Goal: Information Seeking & Learning: Learn about a topic

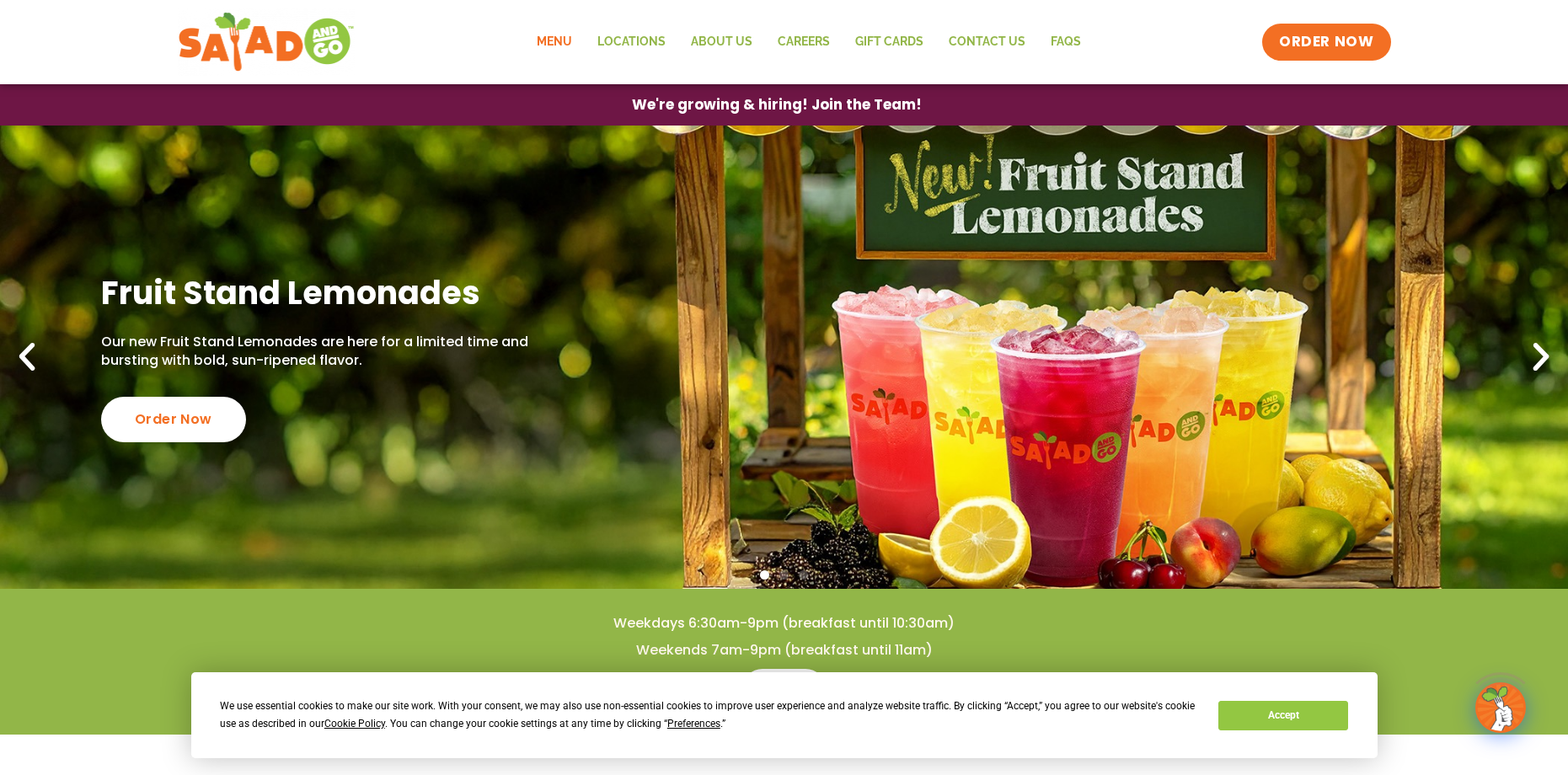
click at [552, 37] on link "Menu" at bounding box center [554, 43] width 61 height 39
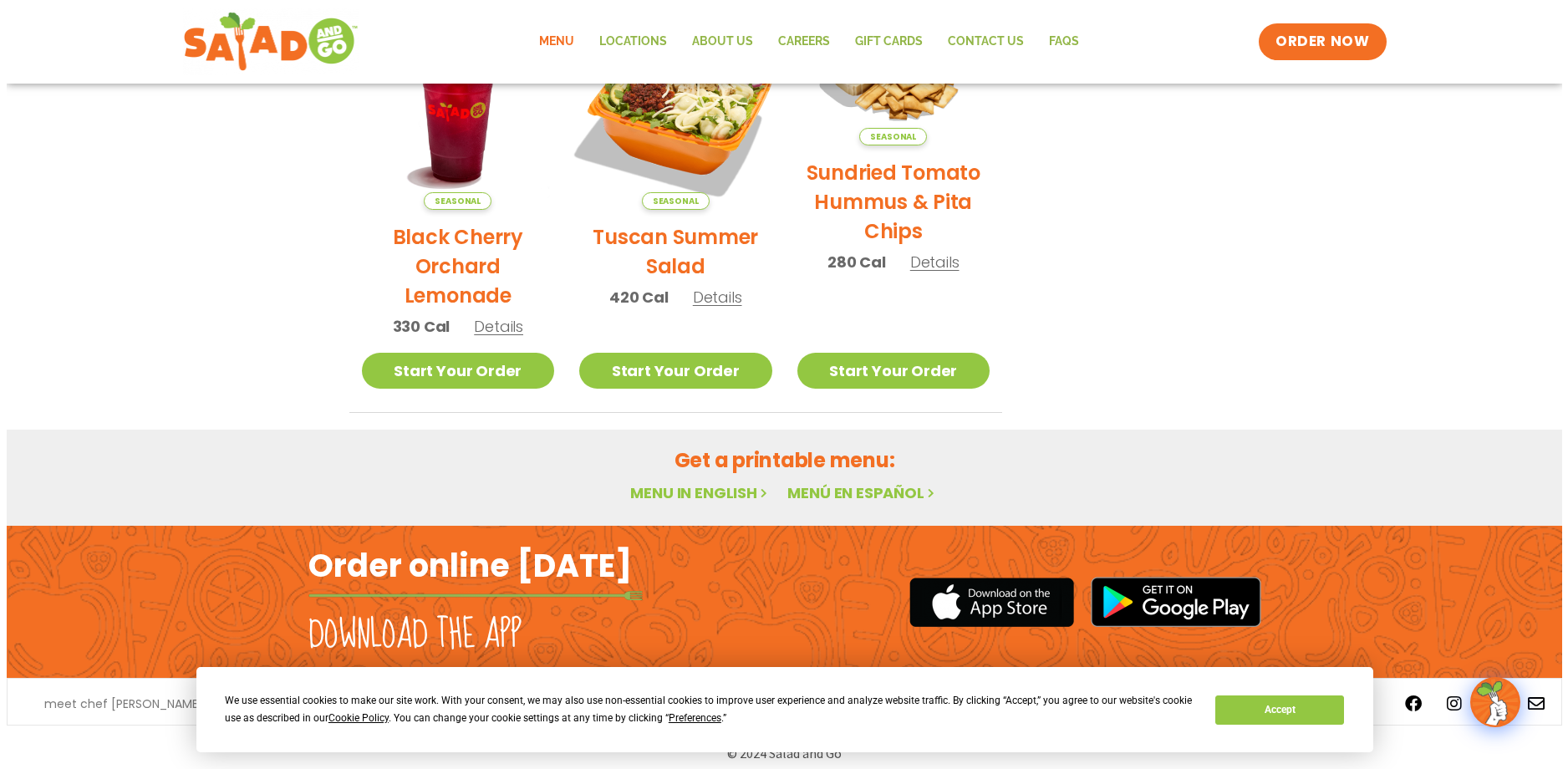
scroll to position [889, 0]
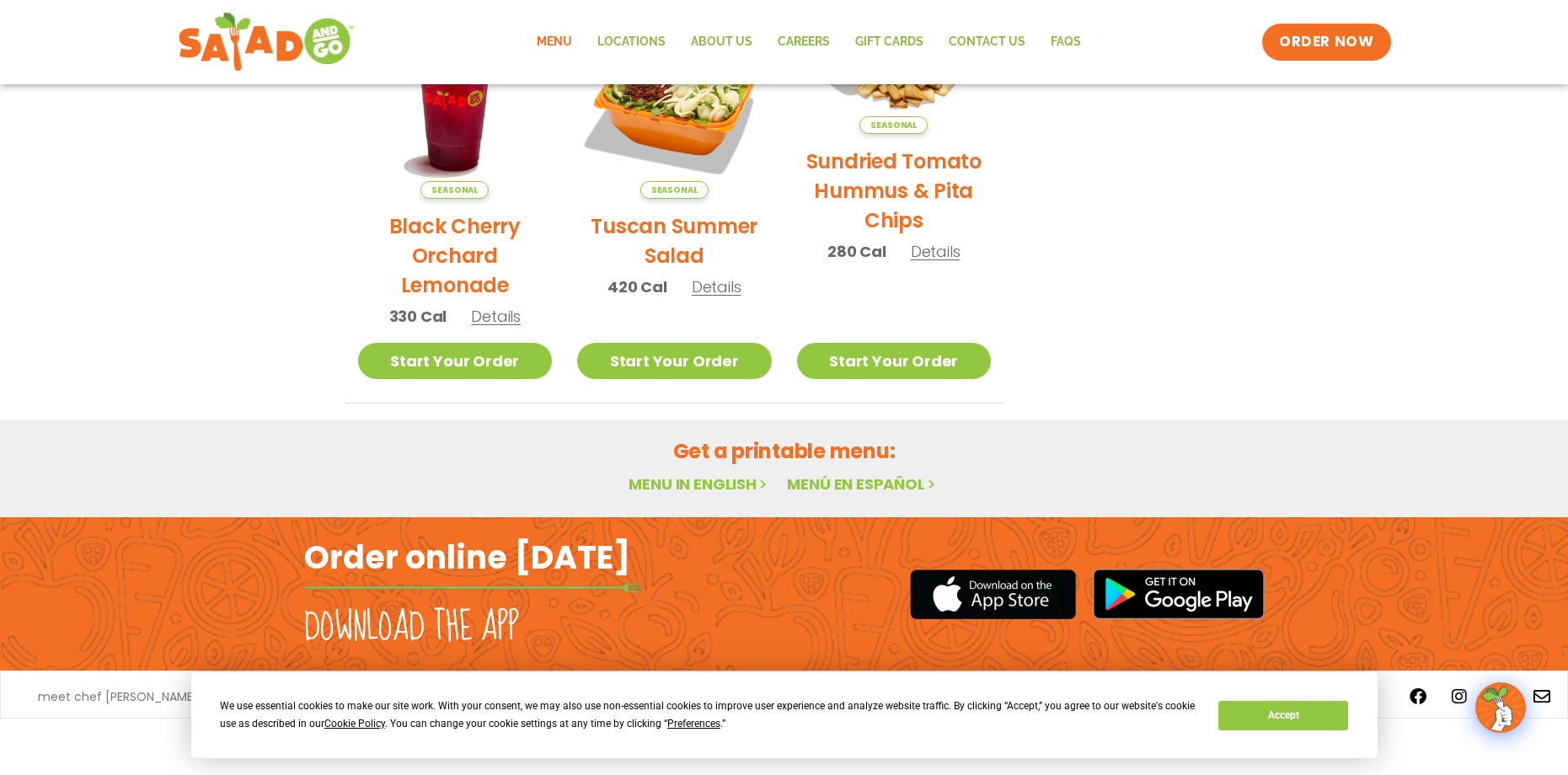
click at [709, 286] on span "Details" at bounding box center [716, 287] width 50 height 21
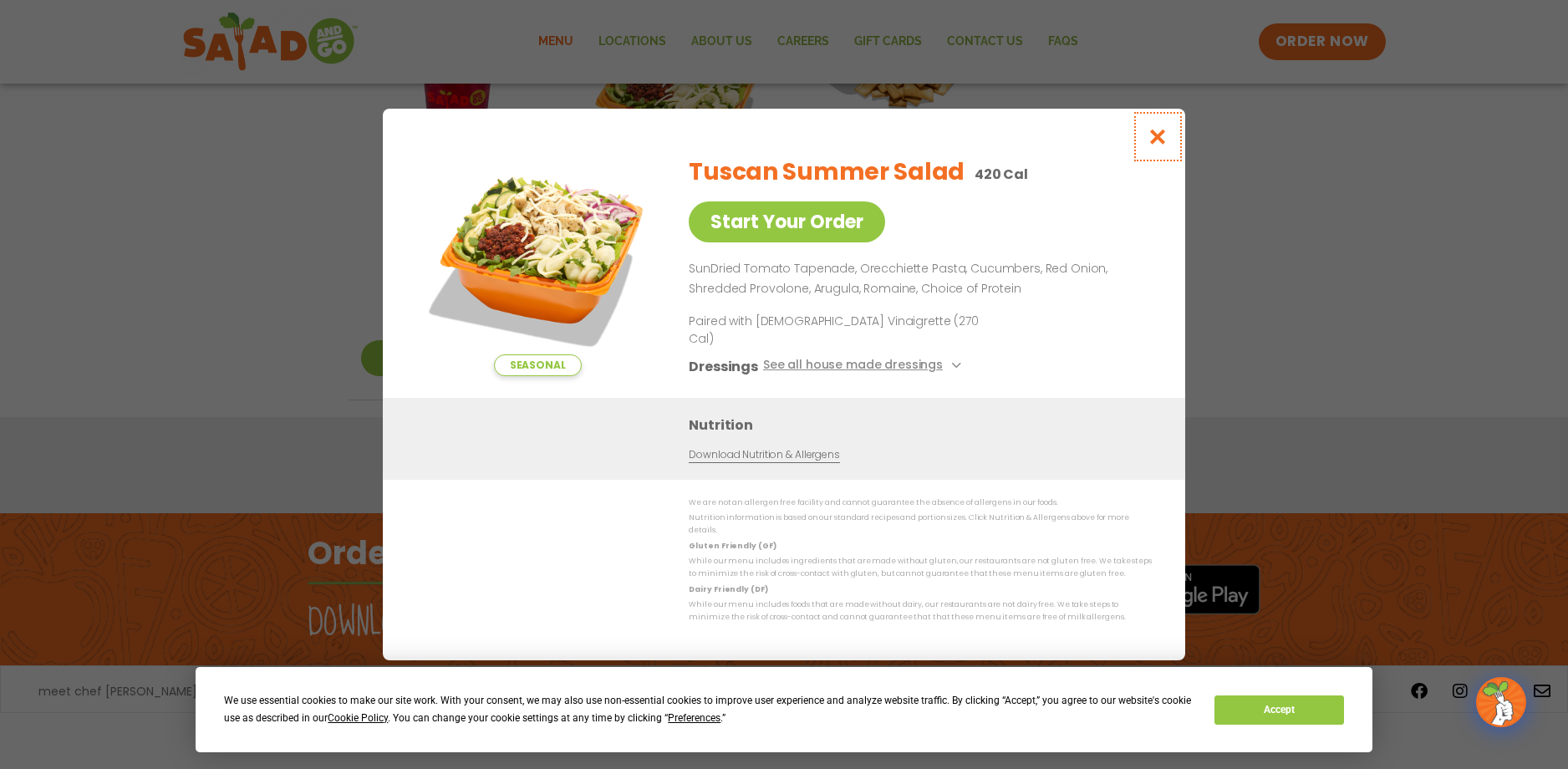
click at [1159, 146] on icon "Close modal" at bounding box center [1158, 137] width 21 height 18
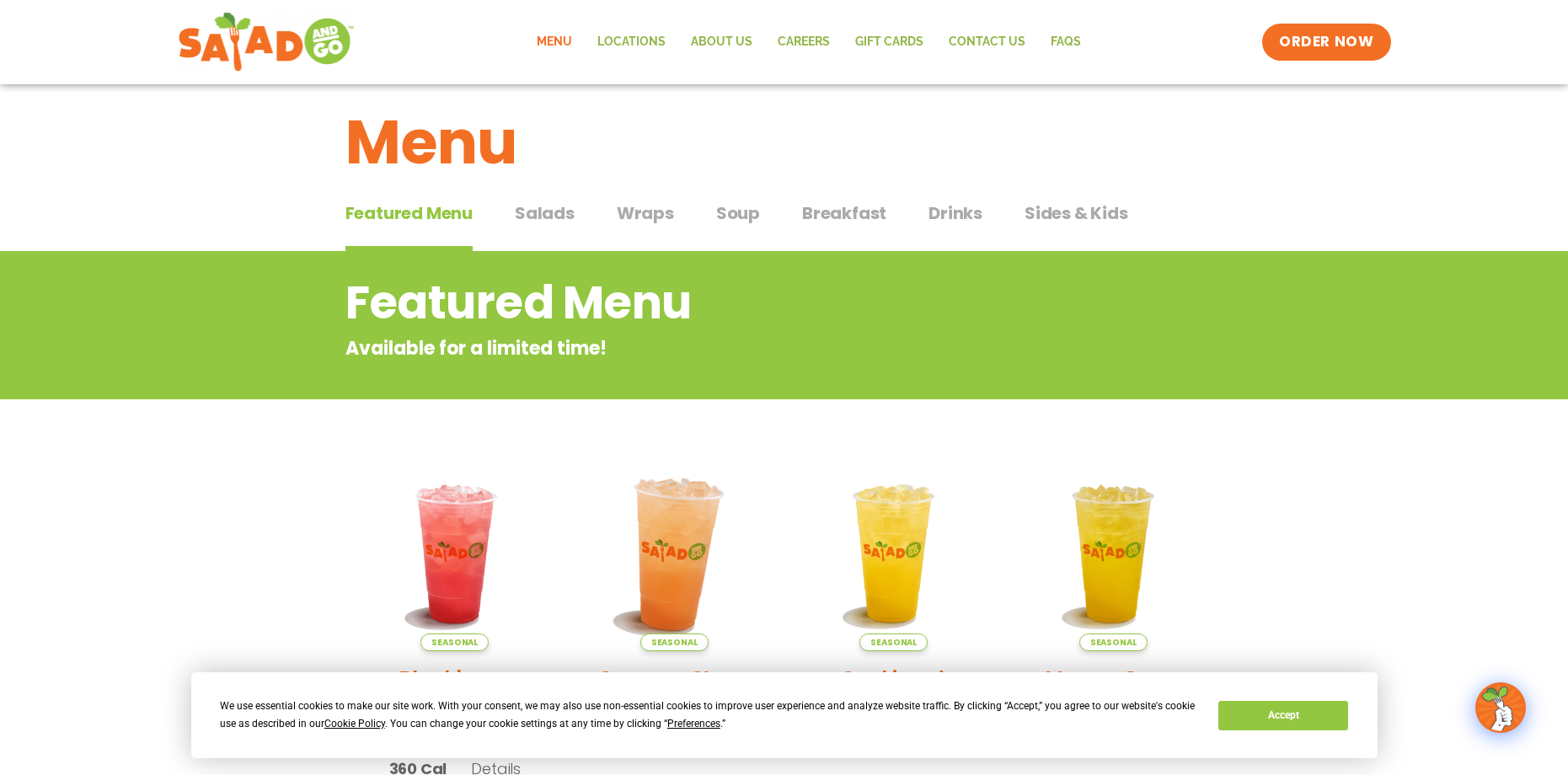
scroll to position [0, 0]
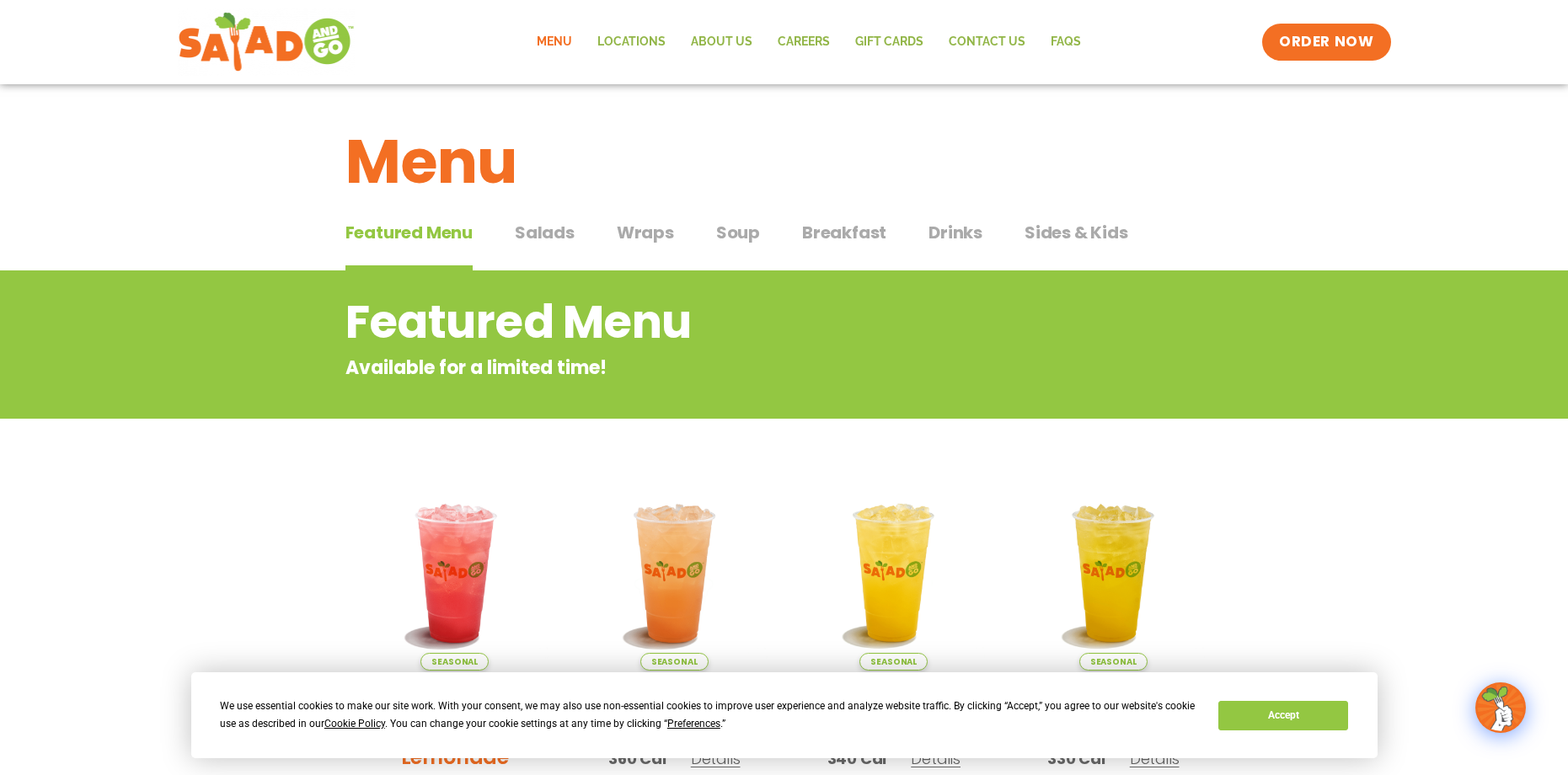
click at [516, 212] on div "Menu" at bounding box center [784, 149] width 1568 height 130
click at [518, 225] on span "Salads" at bounding box center [545, 232] width 60 height 25
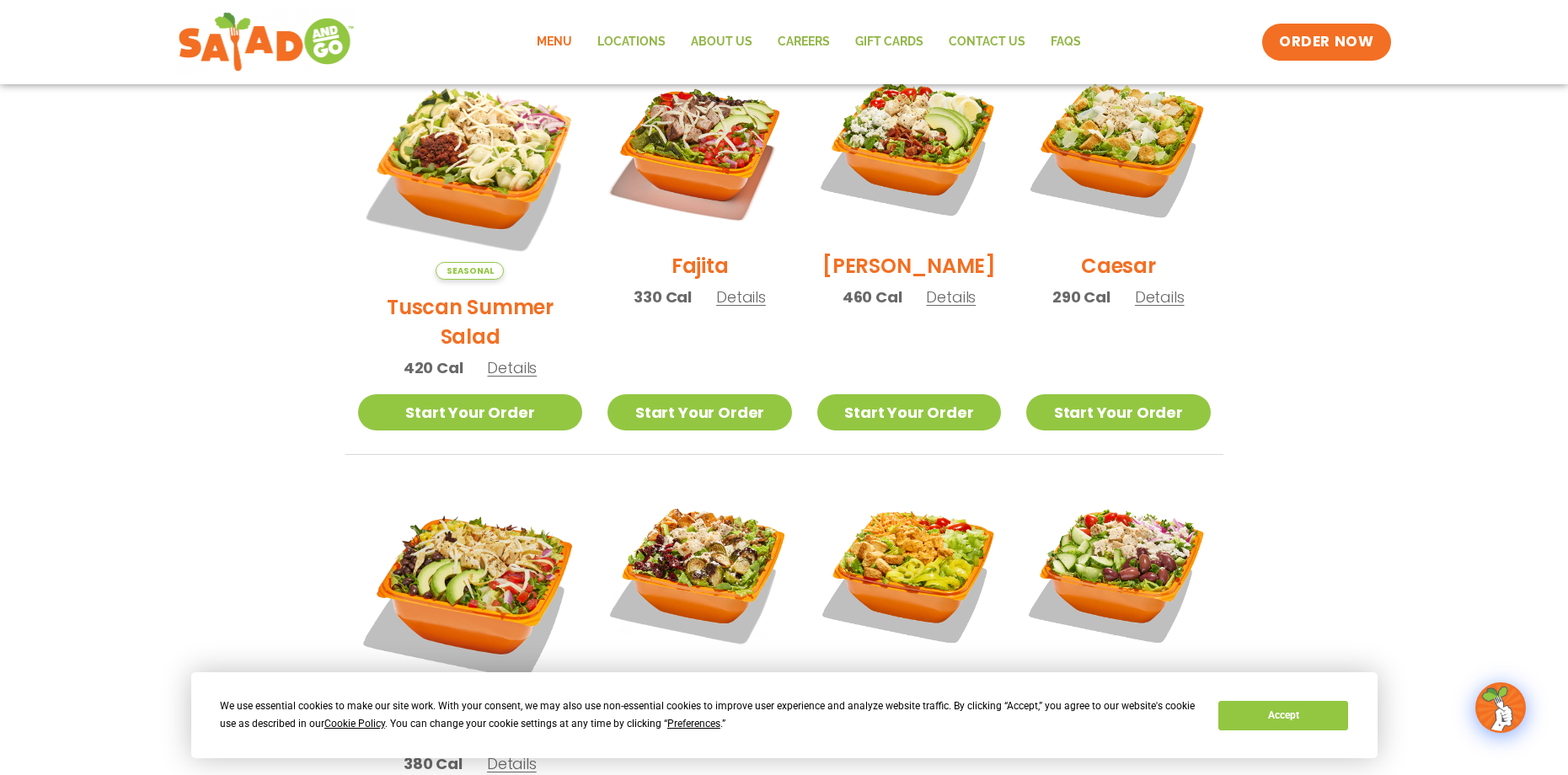
scroll to position [421, 0]
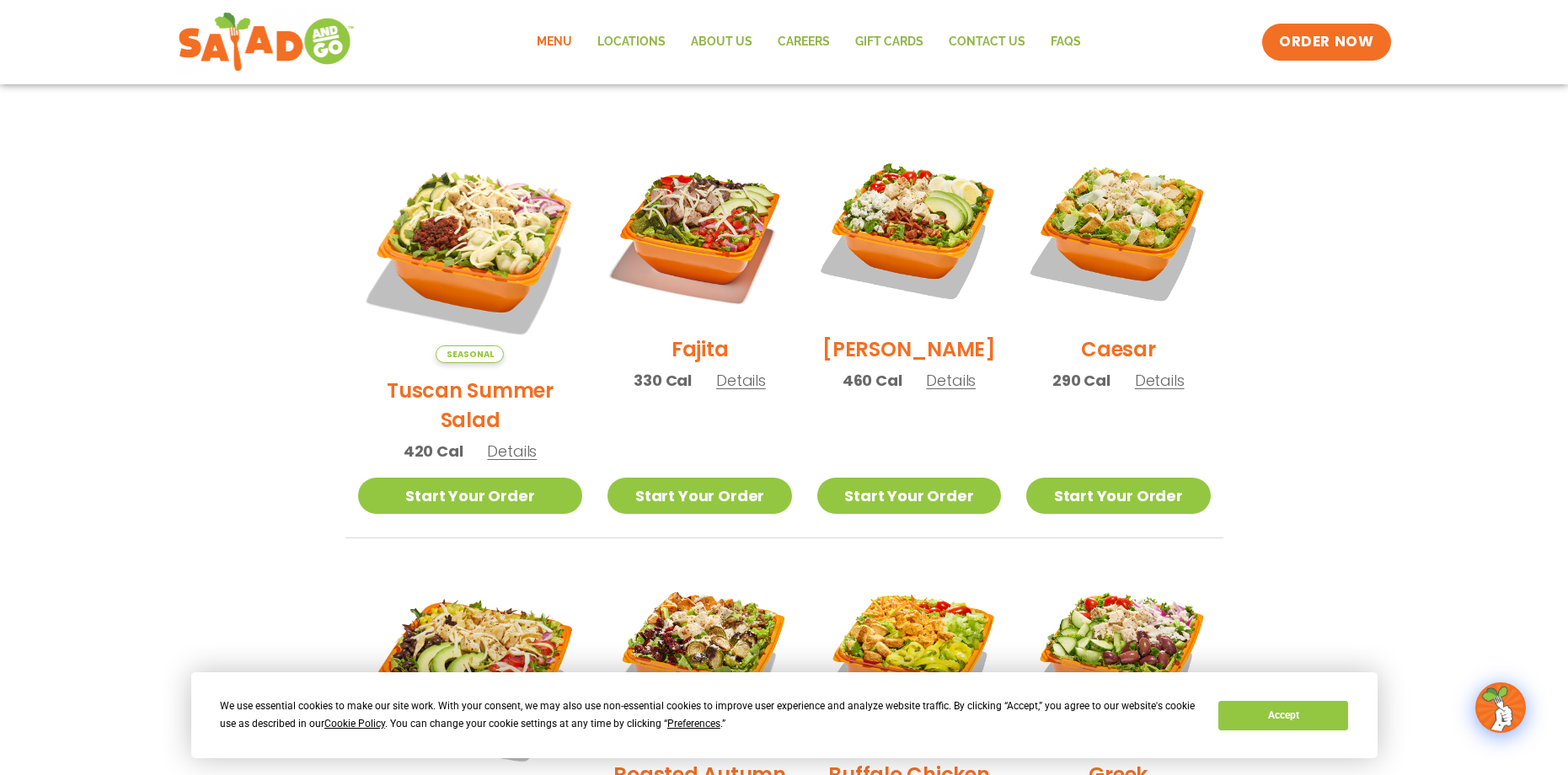
click at [1168, 389] on span "Details" at bounding box center [1160, 381] width 50 height 21
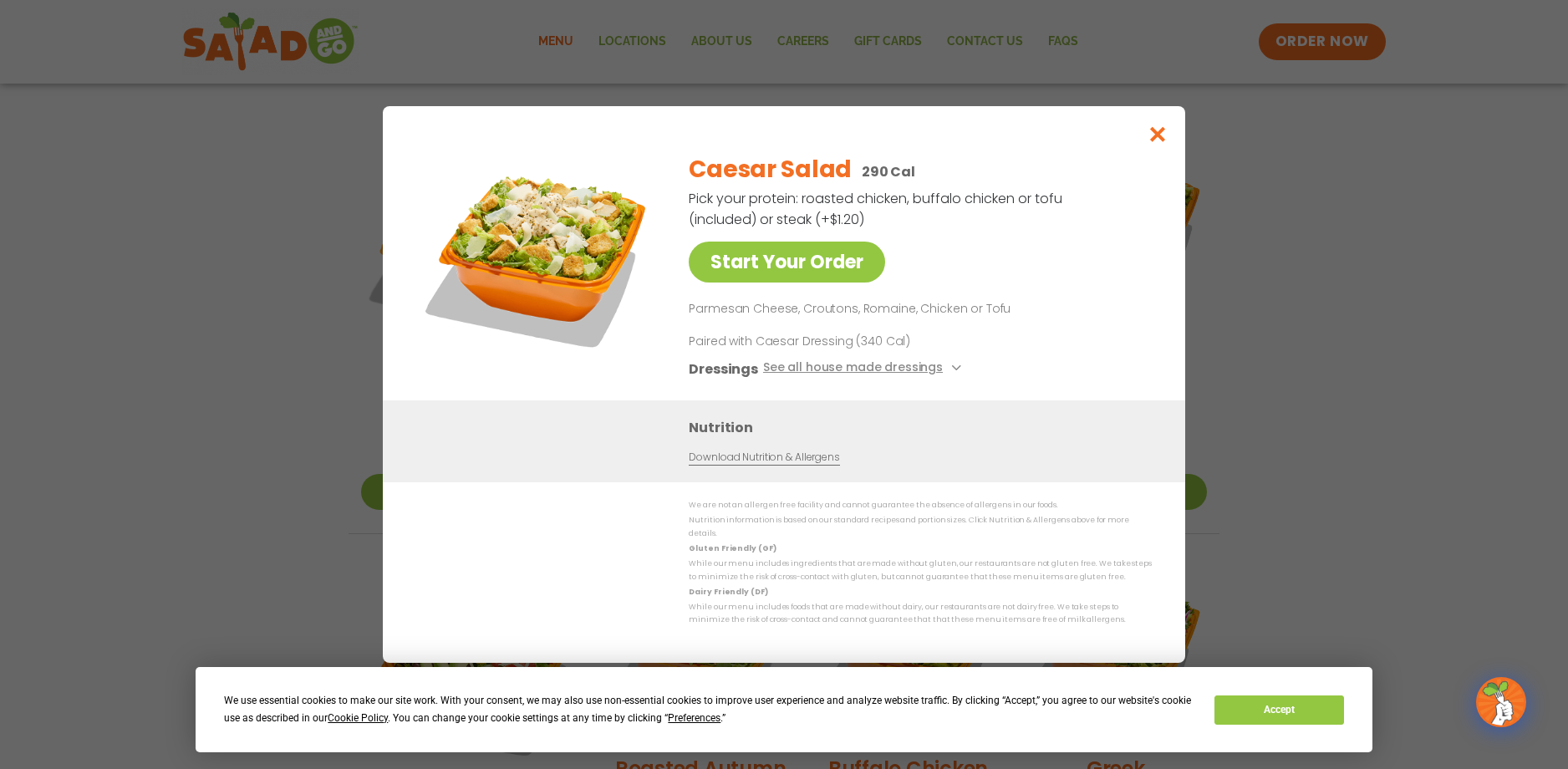
click at [944, 227] on p "Pick your protein: roasted chicken, buffalo chicken or tofu (included) or steak…" at bounding box center [877, 208] width 376 height 41
click at [937, 366] on button "See all house made dressings" at bounding box center [865, 369] width 203 height 21
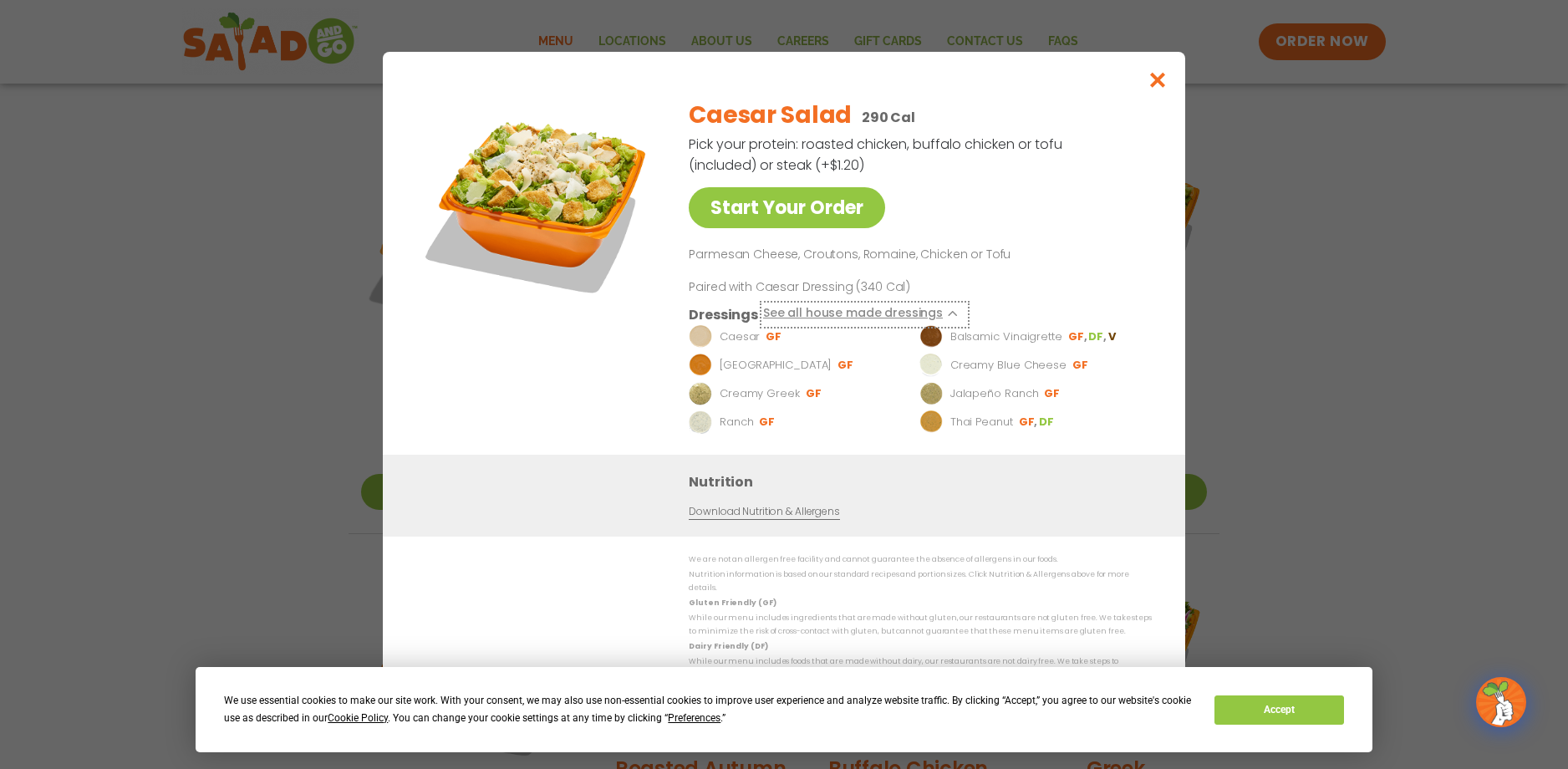
click at [894, 317] on button "See all house made dressings" at bounding box center [865, 315] width 203 height 21
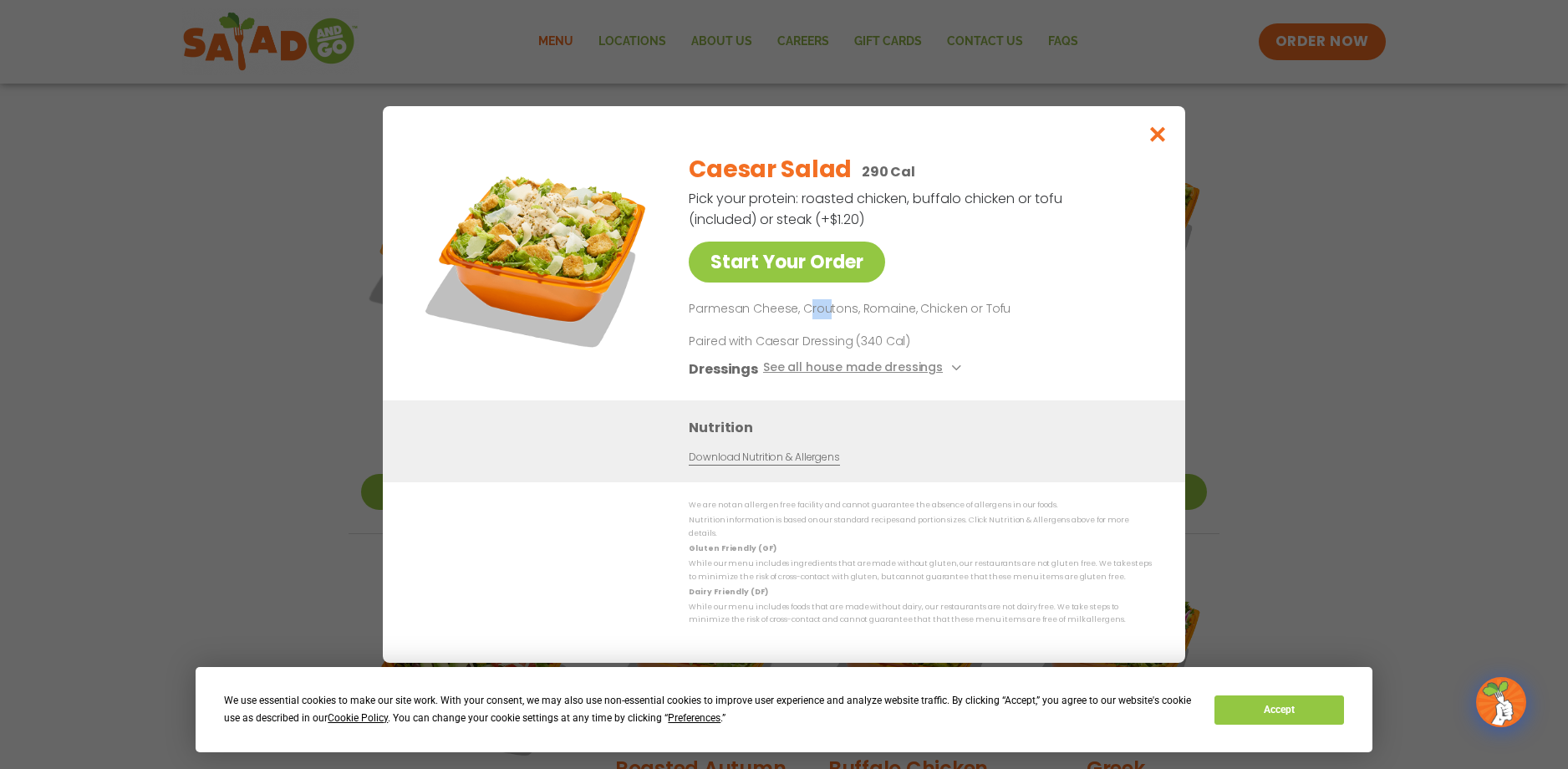
drag, startPoint x: 811, startPoint y: 310, endPoint x: 828, endPoint y: 308, distance: 17.1
click at [828, 308] on p "Parmesan Cheese, Croutons, Romaine, Chicken or Tofu" at bounding box center [916, 309] width 456 height 20
click at [1149, 143] on icon "Close modal" at bounding box center [1158, 134] width 21 height 18
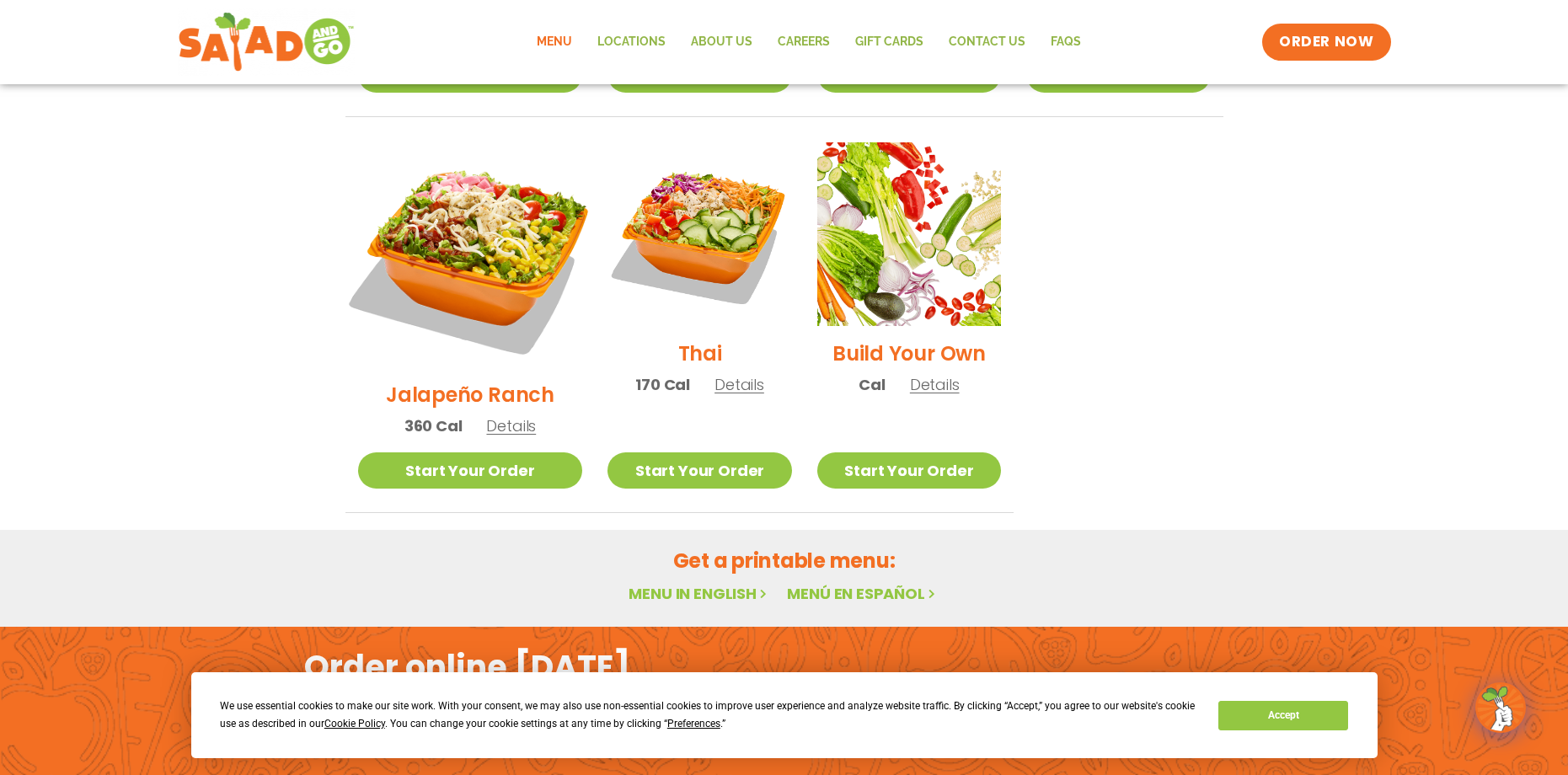
scroll to position [1256, 0]
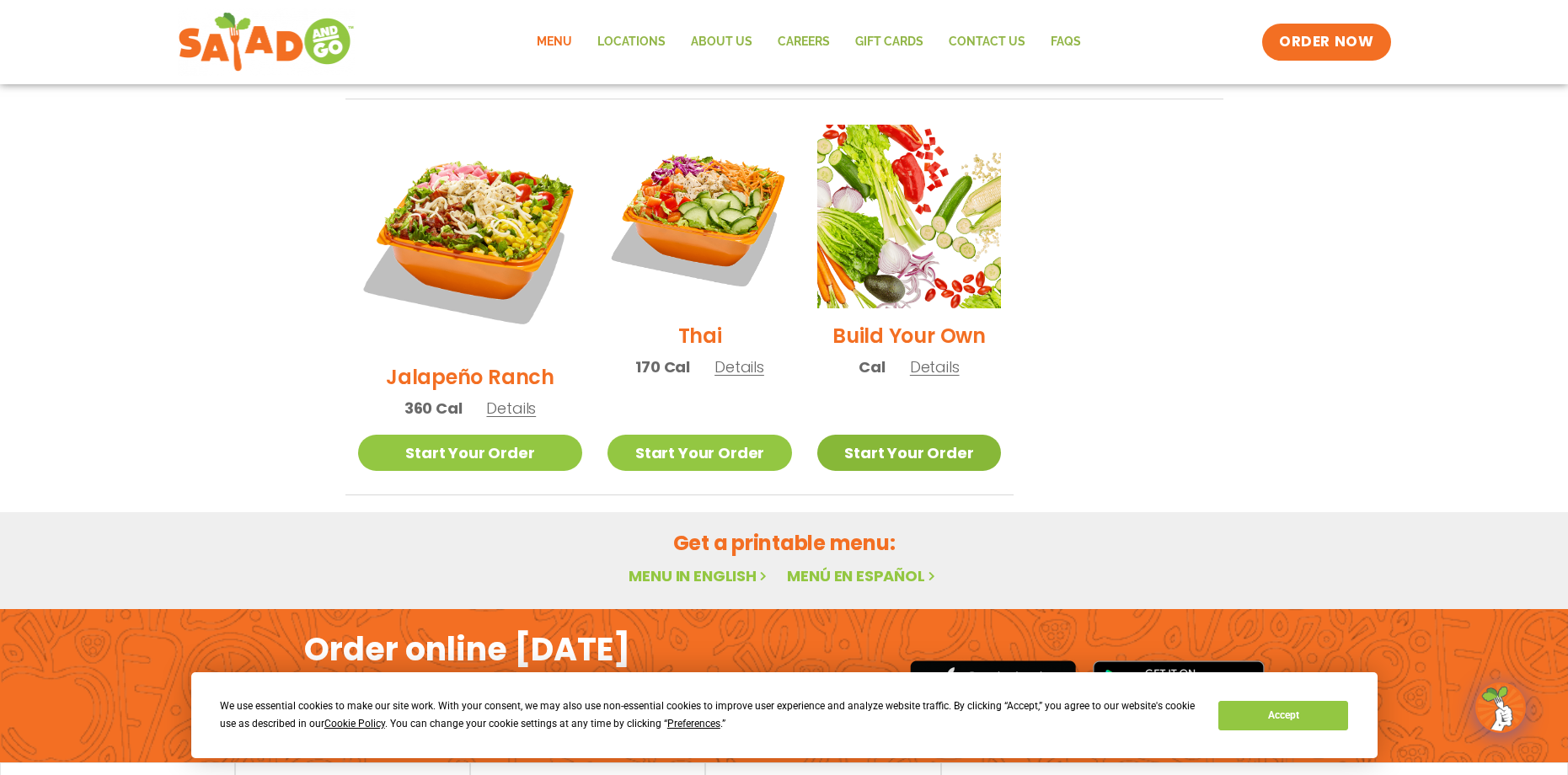
click at [924, 435] on link "Start Your Order" at bounding box center [909, 453] width 183 height 36
